Goal: Navigation & Orientation: Find specific page/section

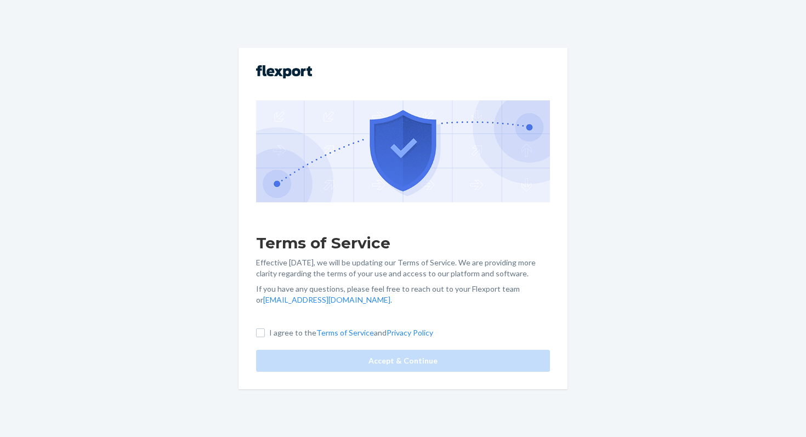
click at [267, 338] on div "I agree to the Terms of Service and Privacy Policy" at bounding box center [403, 334] width 294 height 14
click at [261, 337] on input "I agree to the Terms of Service and Privacy Policy" at bounding box center [260, 333] width 9 height 9
checkbox input "true"
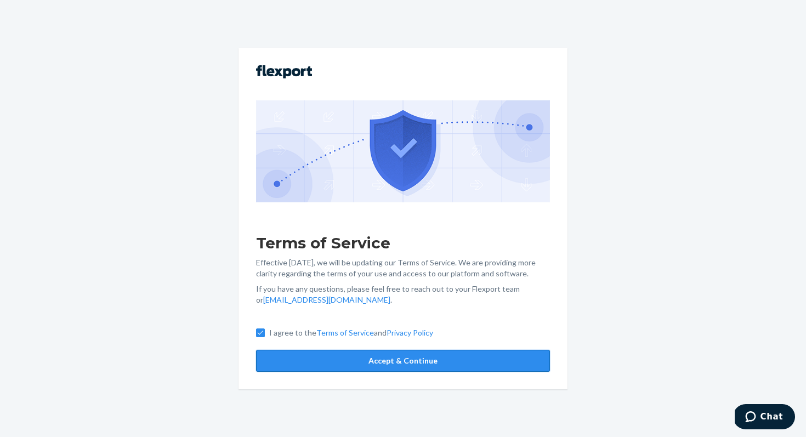
click at [361, 360] on button "Accept & Continue" at bounding box center [403, 361] width 294 height 22
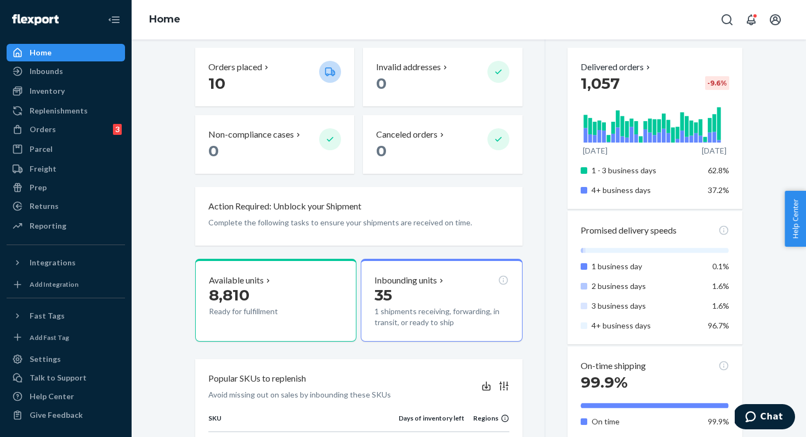
scroll to position [281, 0]
click at [88, 125] on div "Orders 3" at bounding box center [66, 129] width 116 height 15
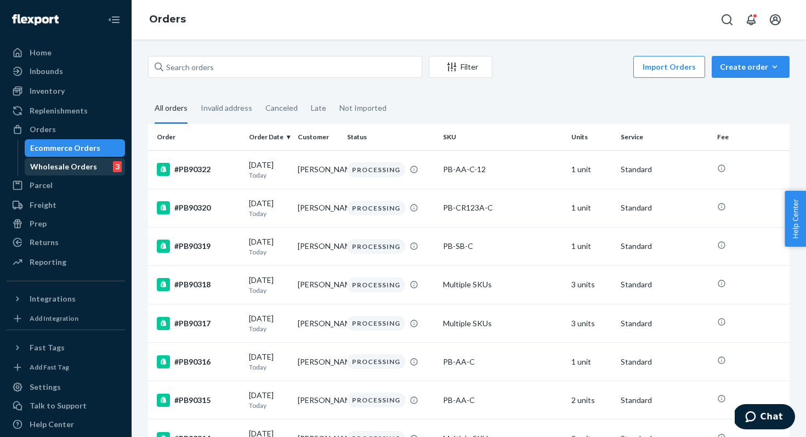
click at [70, 167] on div "Wholesale Orders" at bounding box center [63, 166] width 67 height 11
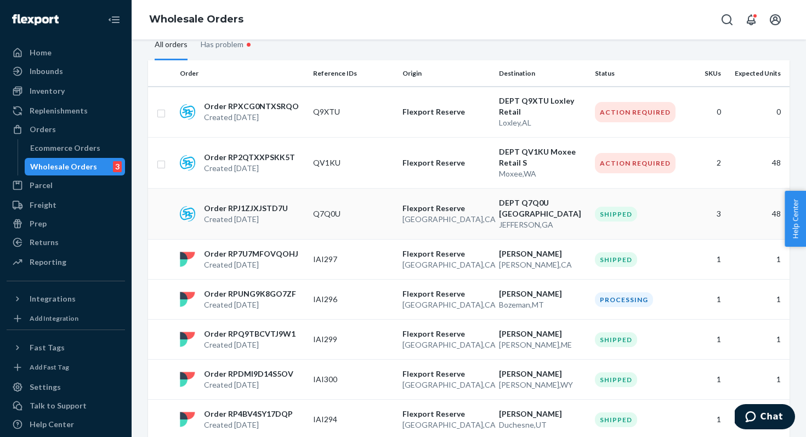
scroll to position [99, 0]
